Goal: Transaction & Acquisition: Obtain resource

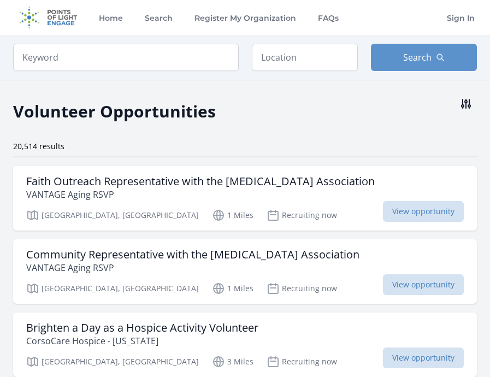
click at [467, 103] on icon at bounding box center [466, 103] width 13 height 13
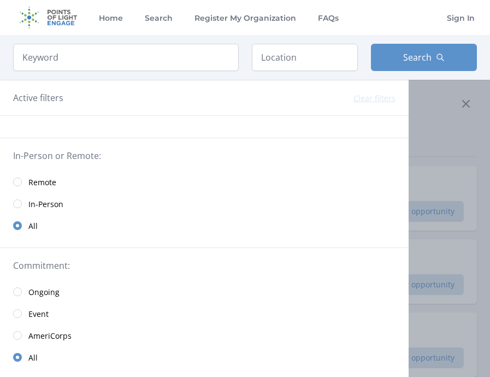
click at [21, 180] on link "Remote" at bounding box center [204, 182] width 409 height 22
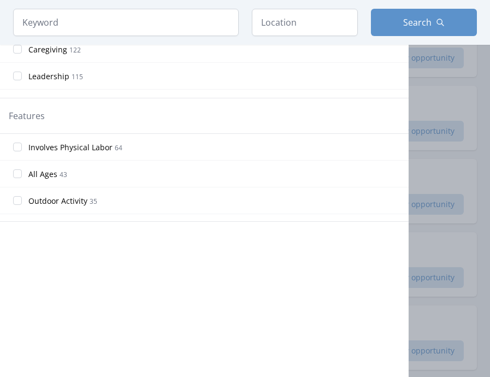
scroll to position [521, 0]
click at [484, 244] on div at bounding box center [245, 188] width 490 height 377
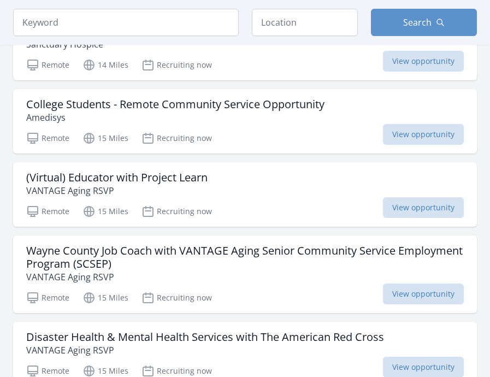
scroll to position [958, 0]
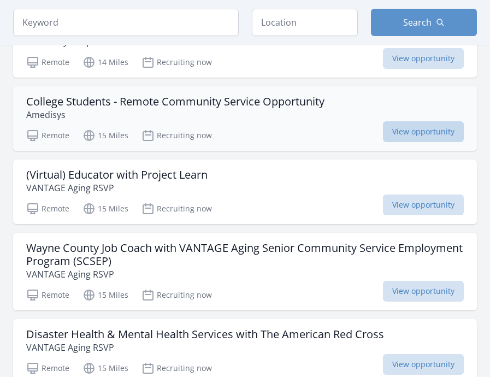
click at [405, 133] on span "View opportunity" at bounding box center [423, 131] width 81 height 21
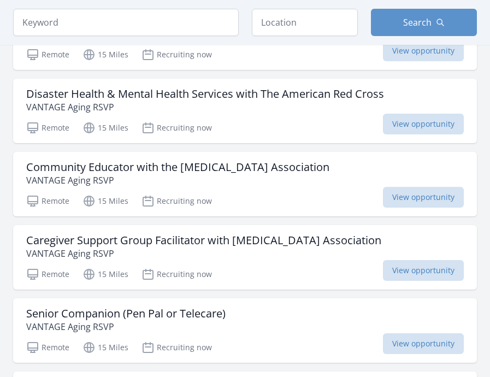
scroll to position [1202, 0]
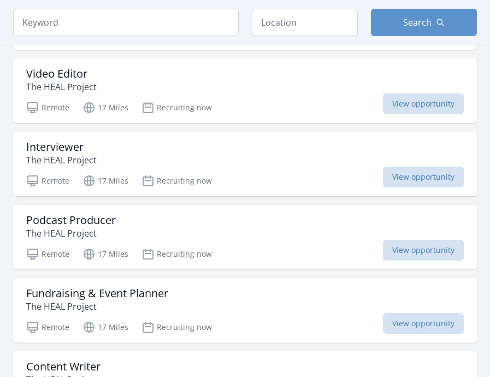
scroll to position [1966, 0]
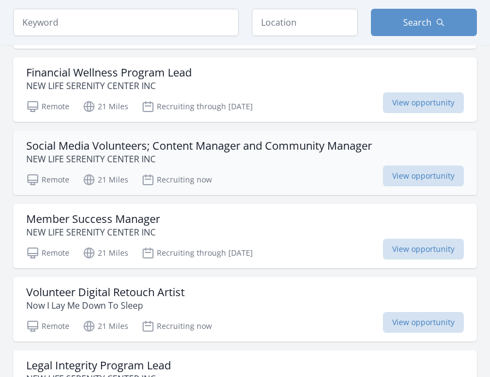
scroll to position [5352, 0]
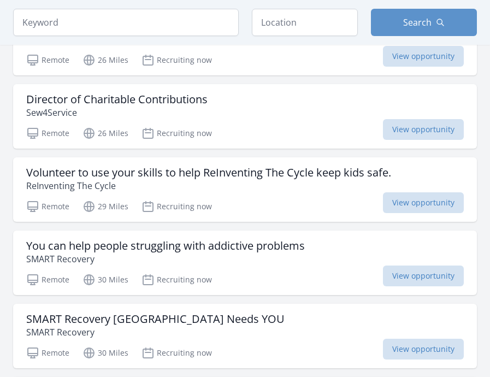
scroll to position [6879, 0]
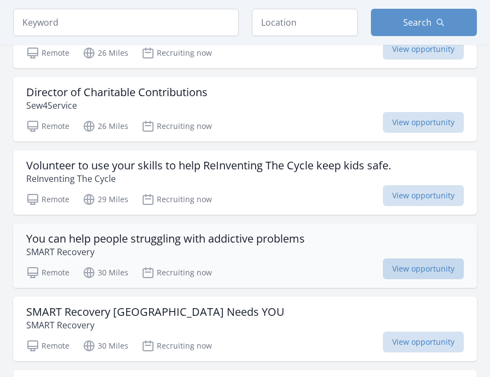
click at [406, 258] on span "View opportunity" at bounding box center [423, 268] width 81 height 21
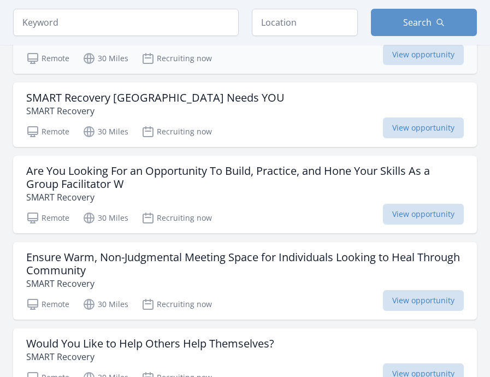
scroll to position [7094, 0]
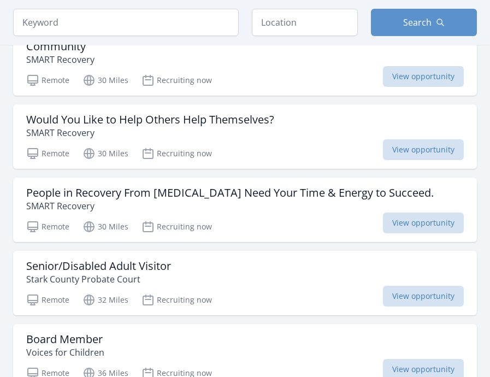
scroll to position [7321, 0]
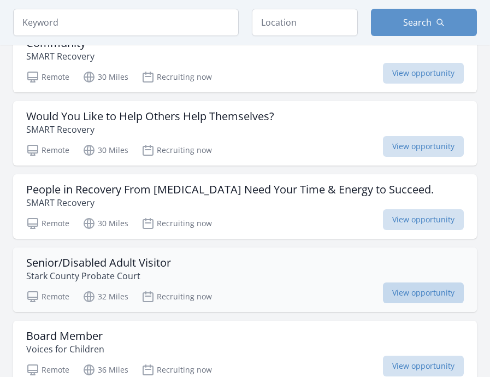
click at [415, 283] on span "View opportunity" at bounding box center [423, 293] width 81 height 21
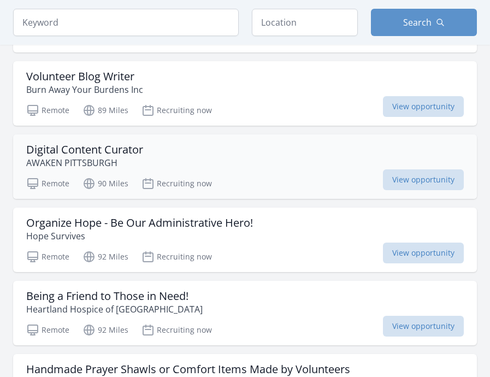
scroll to position [8682, 0]
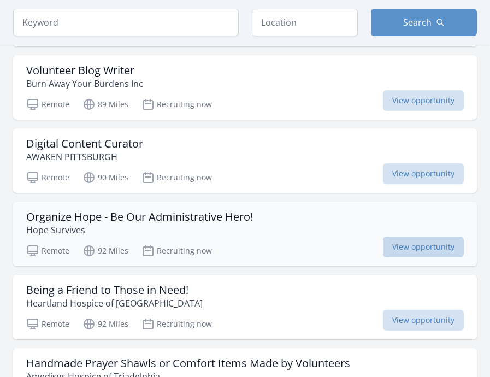
click at [403, 238] on span "View opportunity" at bounding box center [423, 247] width 81 height 21
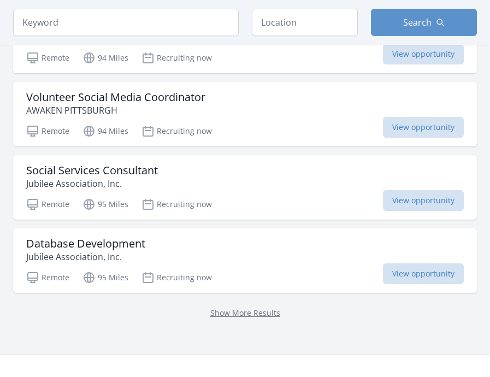
scroll to position [10333, 0]
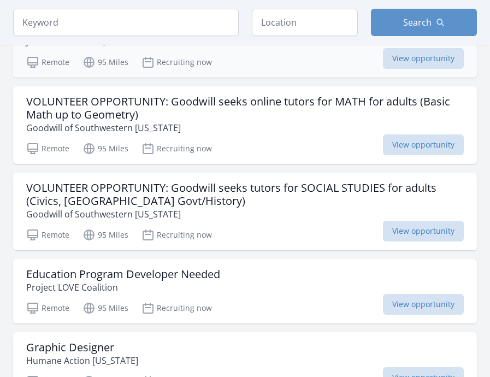
scroll to position [10521, 0]
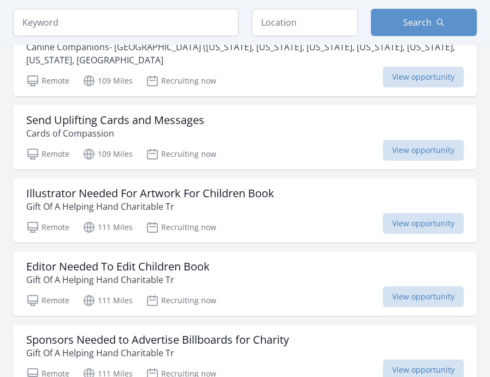
scroll to position [12611, 0]
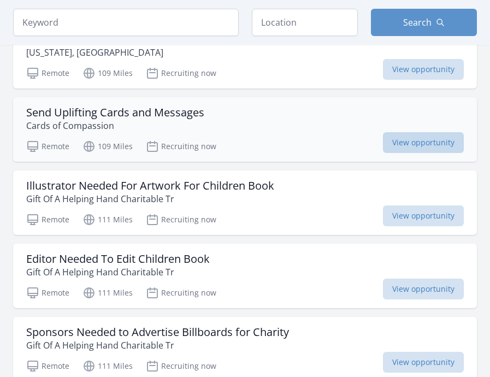
click at [415, 132] on span "View opportunity" at bounding box center [423, 142] width 81 height 21
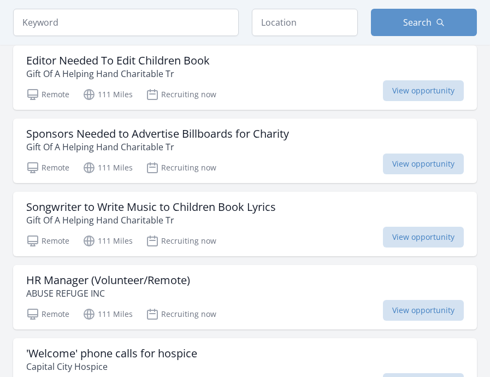
scroll to position [12819, 0]
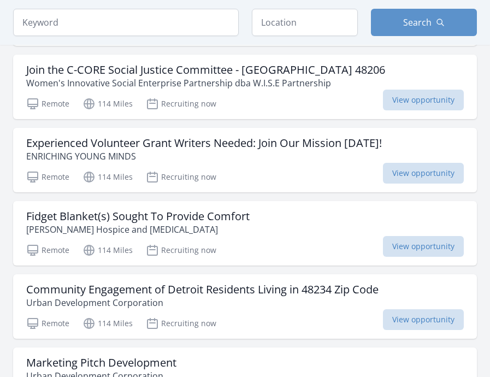
scroll to position [14456, 0]
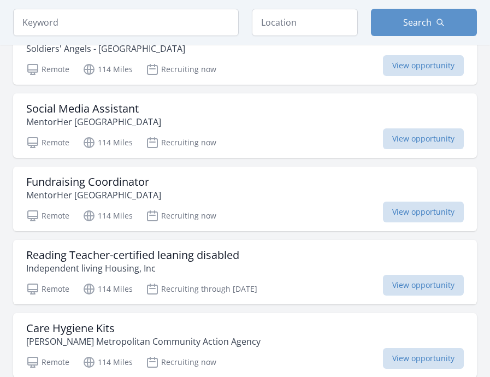
scroll to position [16134, 0]
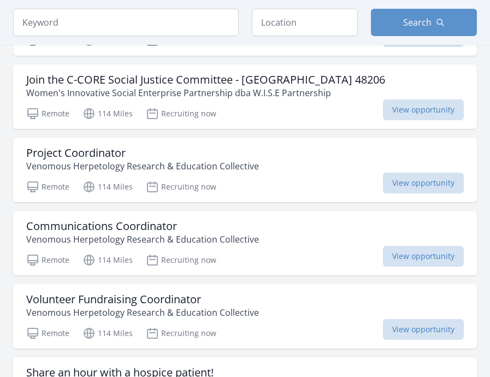
scroll to position [16894, 0]
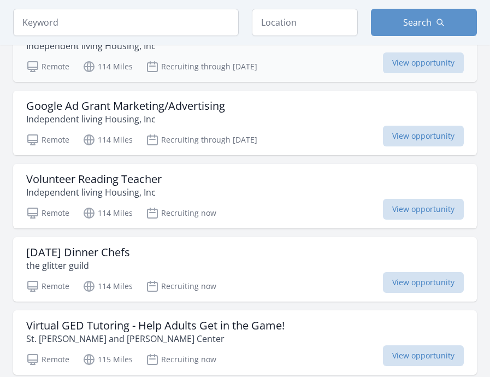
scroll to position [18775, 0]
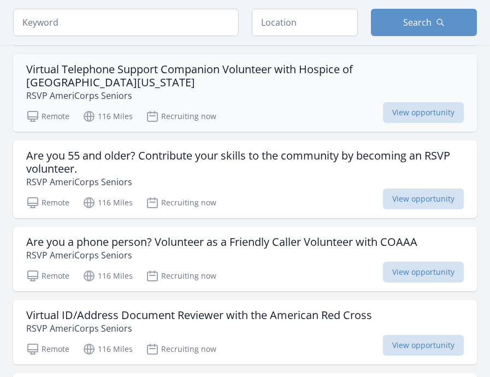
scroll to position [20067, 0]
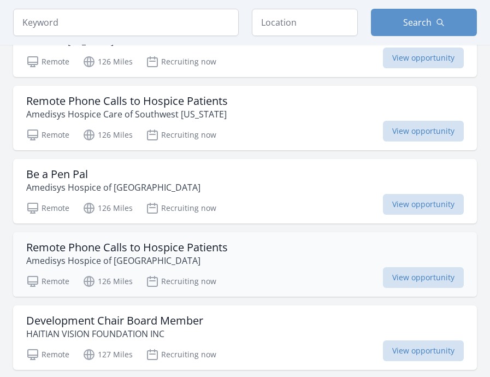
scroll to position [21818, 0]
click at [420, 267] on span "View opportunity" at bounding box center [423, 277] width 81 height 21
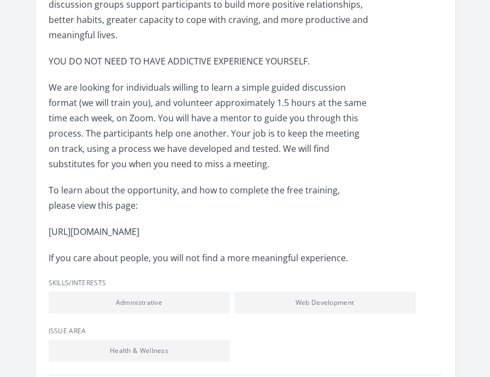
scroll to position [402, 0]
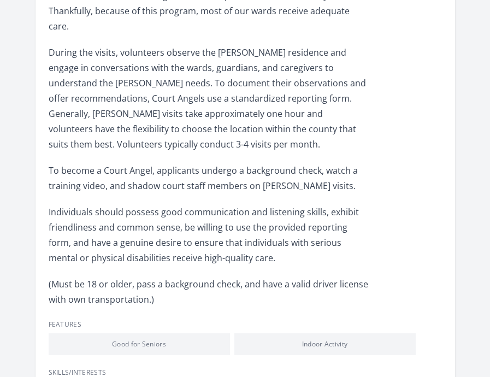
scroll to position [560, 0]
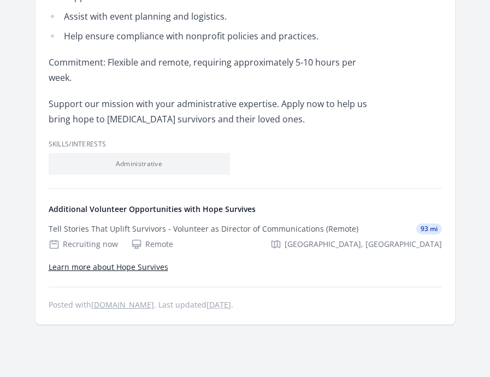
scroll to position [560, 0]
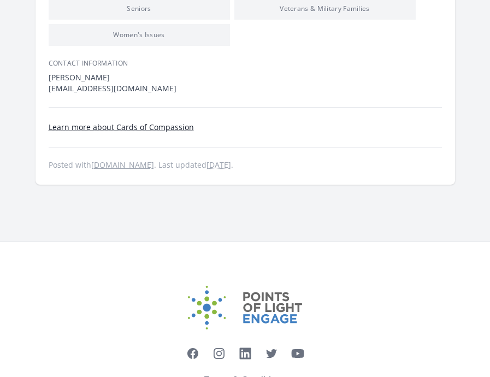
scroll to position [1121, 0]
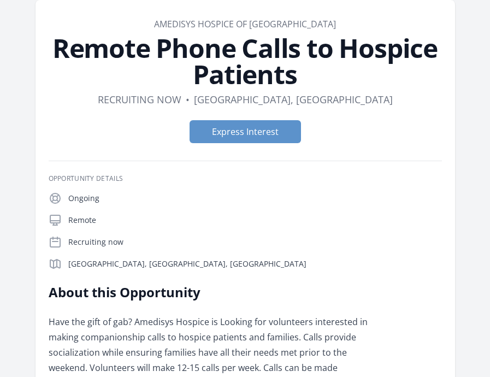
scroll to position [25, 0]
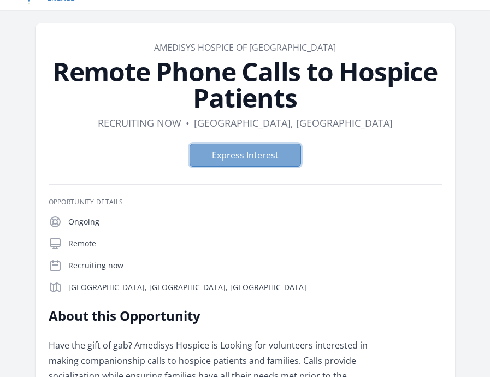
click at [259, 150] on button "Express Interest" at bounding box center [245, 155] width 111 height 23
